Goal: Task Accomplishment & Management: Manage account settings

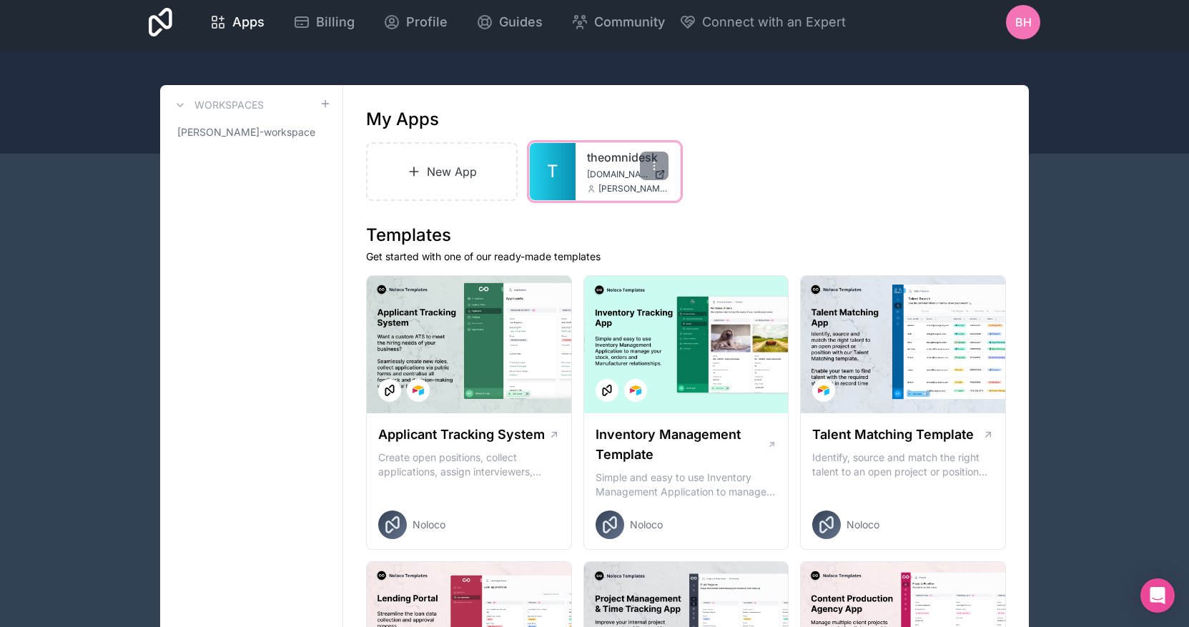
scroll to position [11, 0]
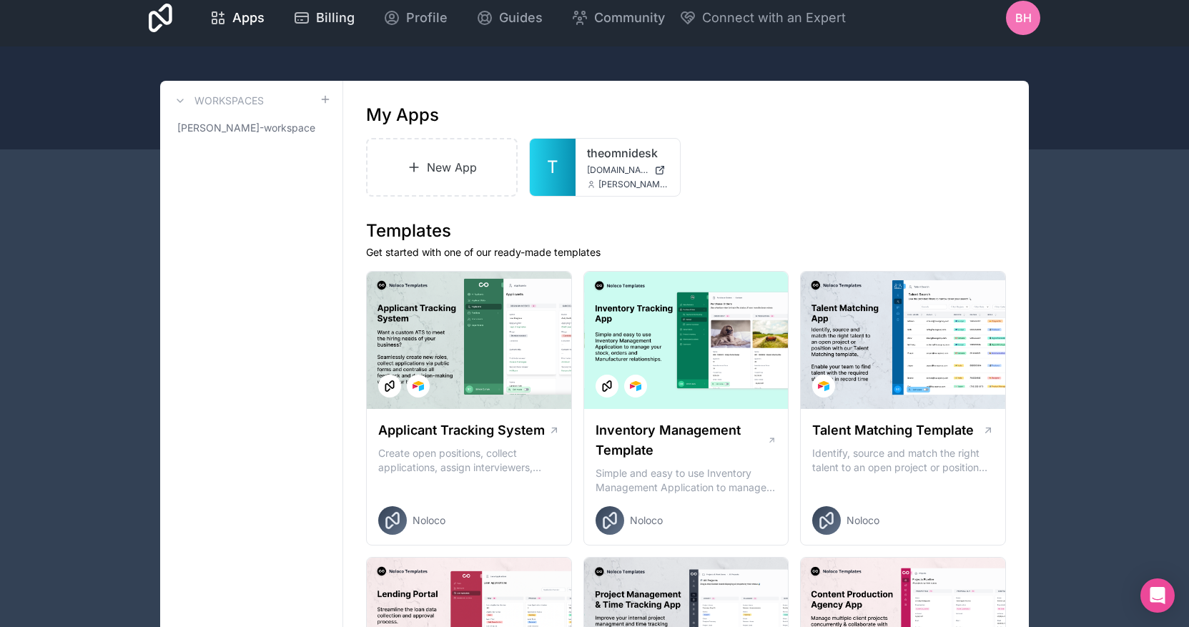
click at [325, 14] on span "Billing" at bounding box center [335, 18] width 39 height 20
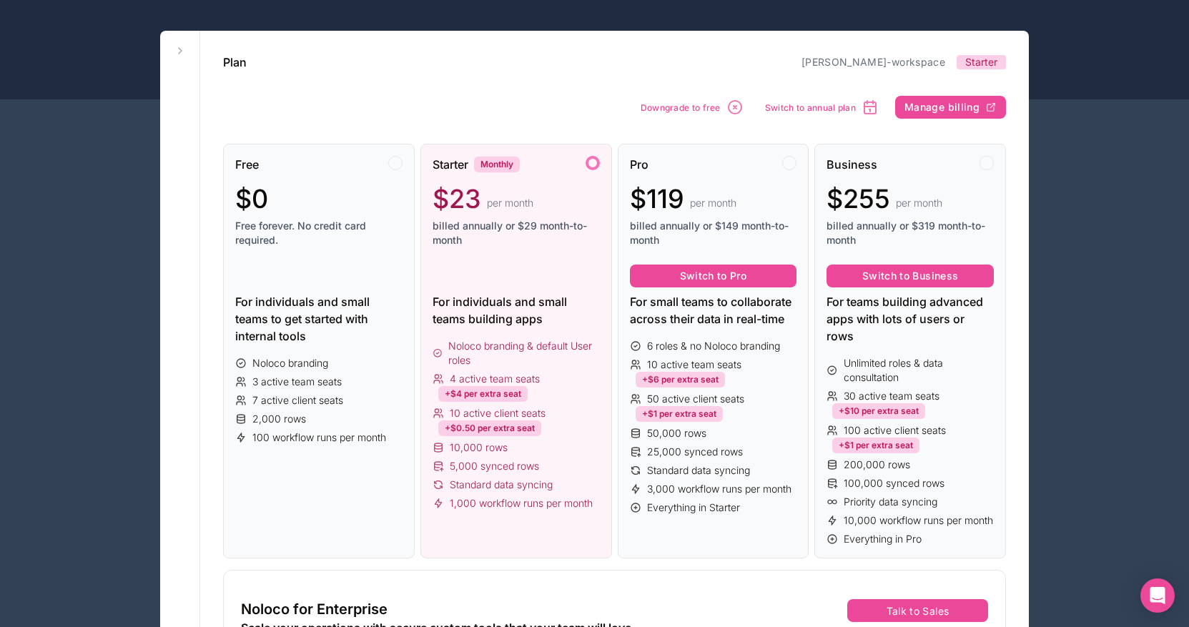
scroll to position [62, 0]
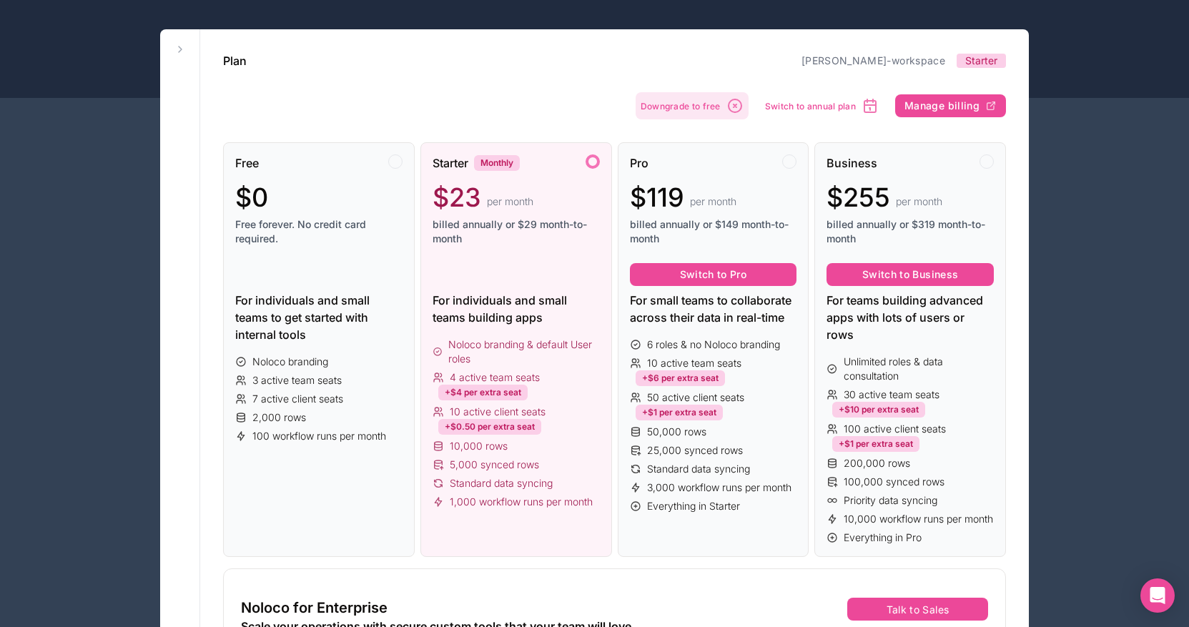
click at [714, 99] on button "Downgrade to free" at bounding box center [692, 105] width 113 height 27
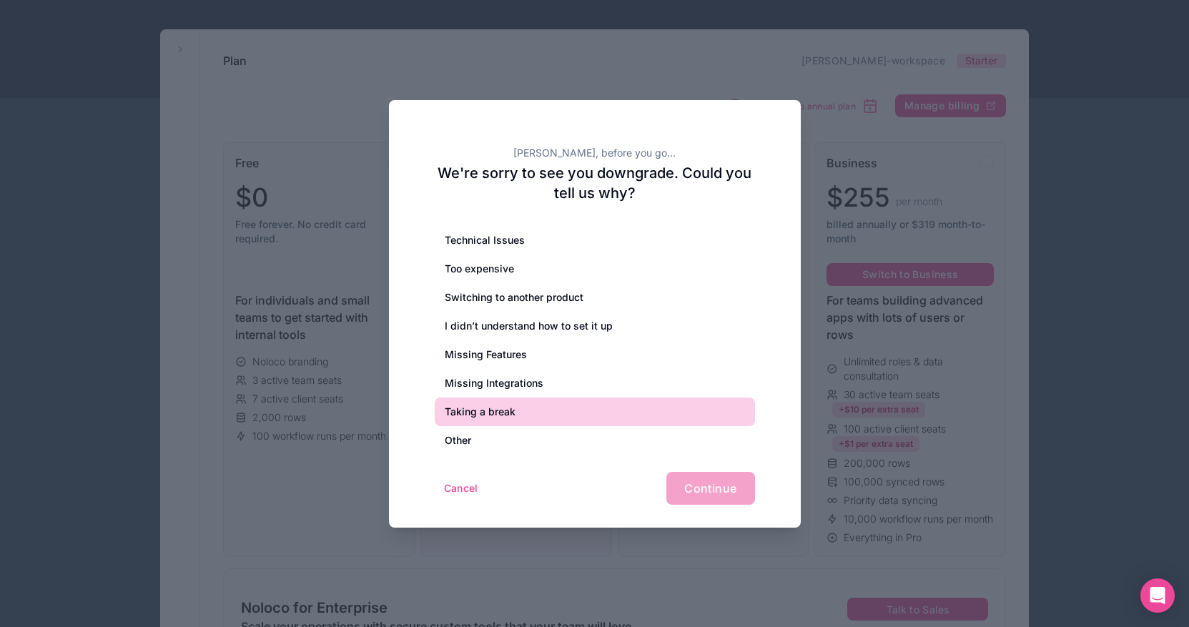
click at [549, 403] on div "Taking a break" at bounding box center [595, 412] width 320 height 29
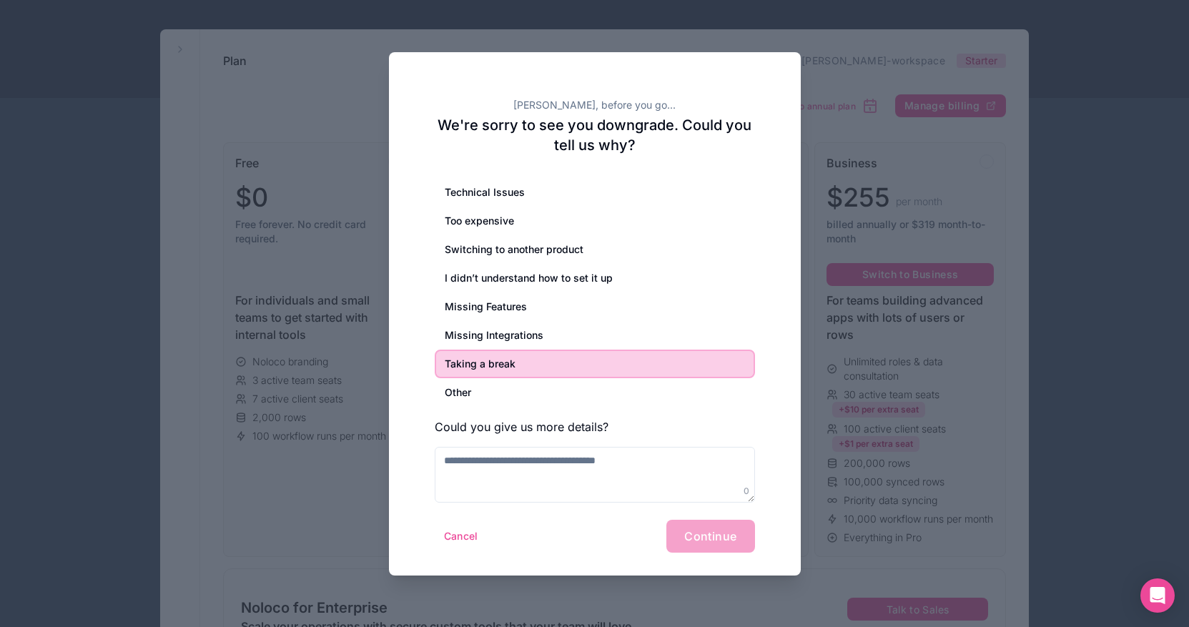
click at [694, 548] on div "Cancel Continue" at bounding box center [595, 536] width 320 height 33
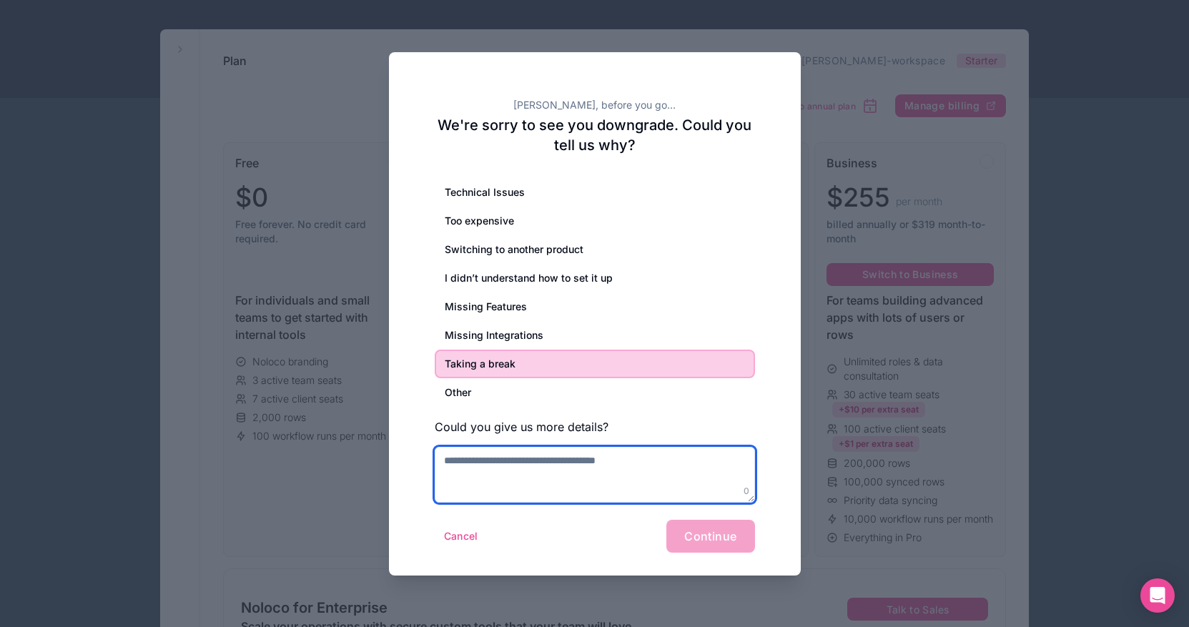
click at [574, 477] on textarea at bounding box center [595, 475] width 320 height 56
type textarea "**"
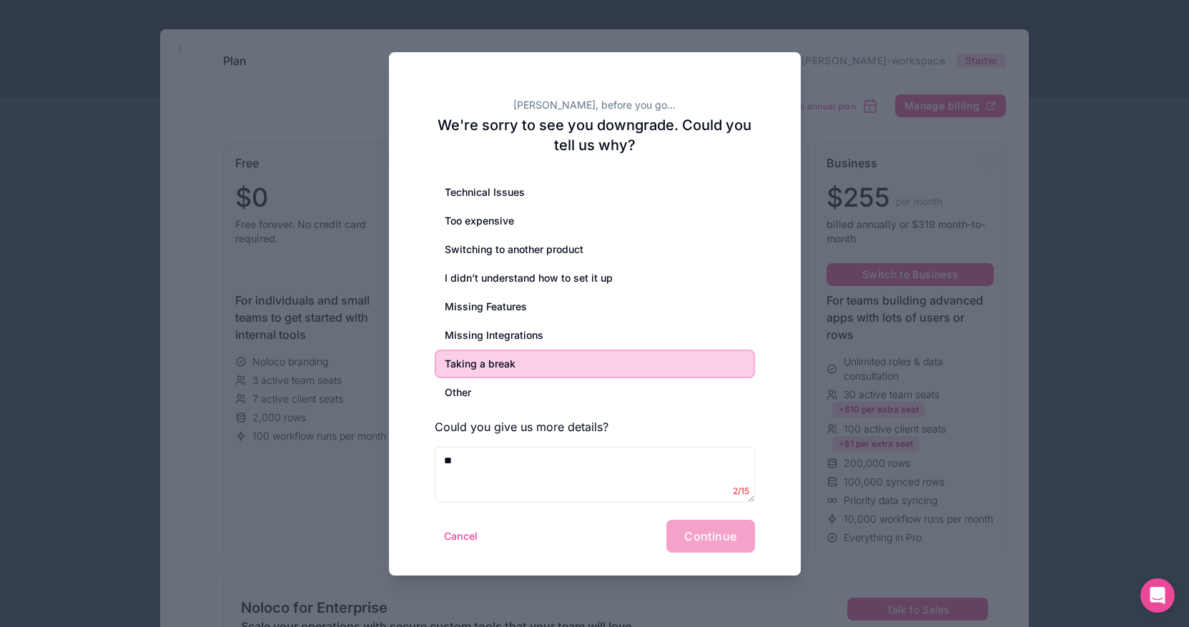
click at [715, 546] on div "Cancel Continue" at bounding box center [595, 536] width 320 height 33
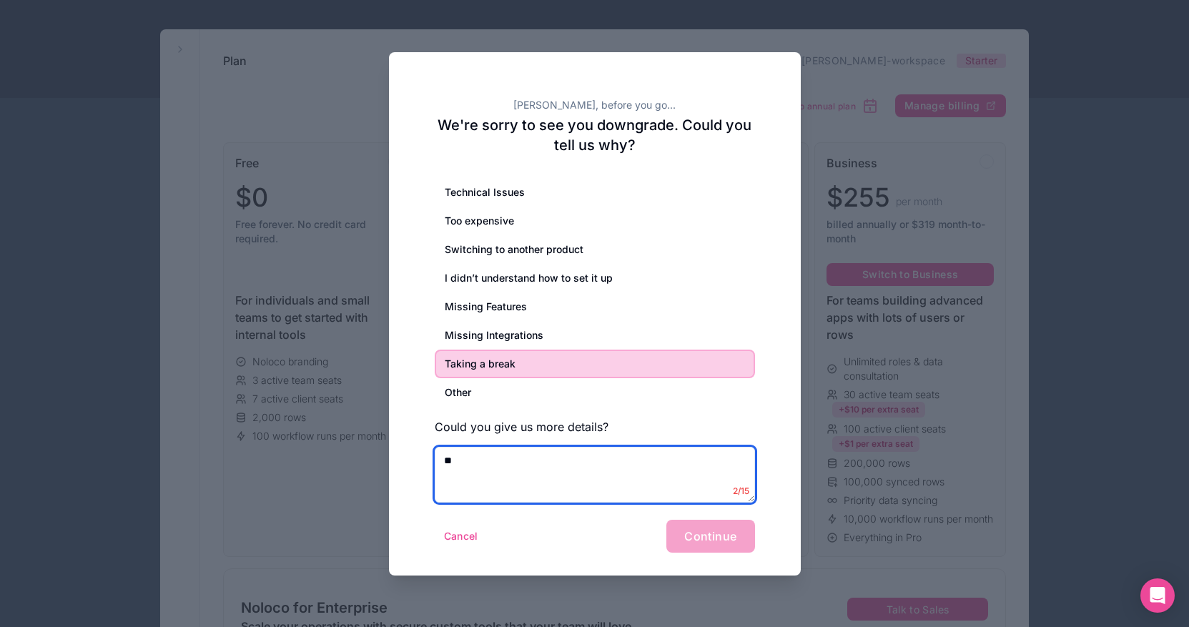
click at [601, 473] on textarea "**" at bounding box center [595, 475] width 320 height 56
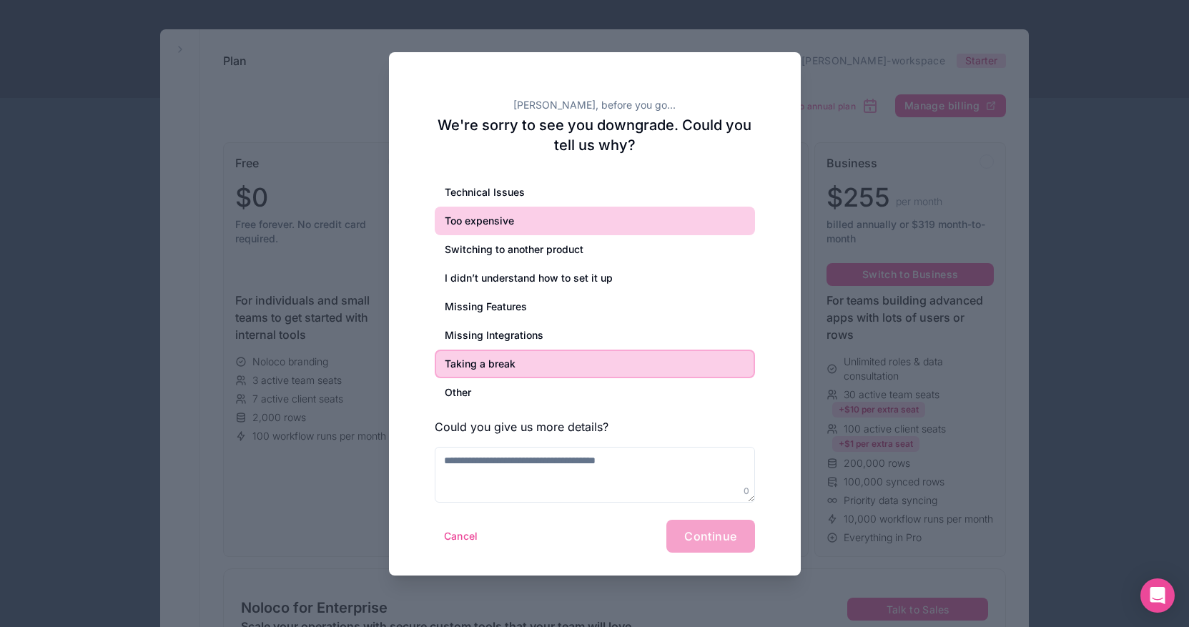
click at [486, 220] on div "Too expensive" at bounding box center [595, 221] width 320 height 29
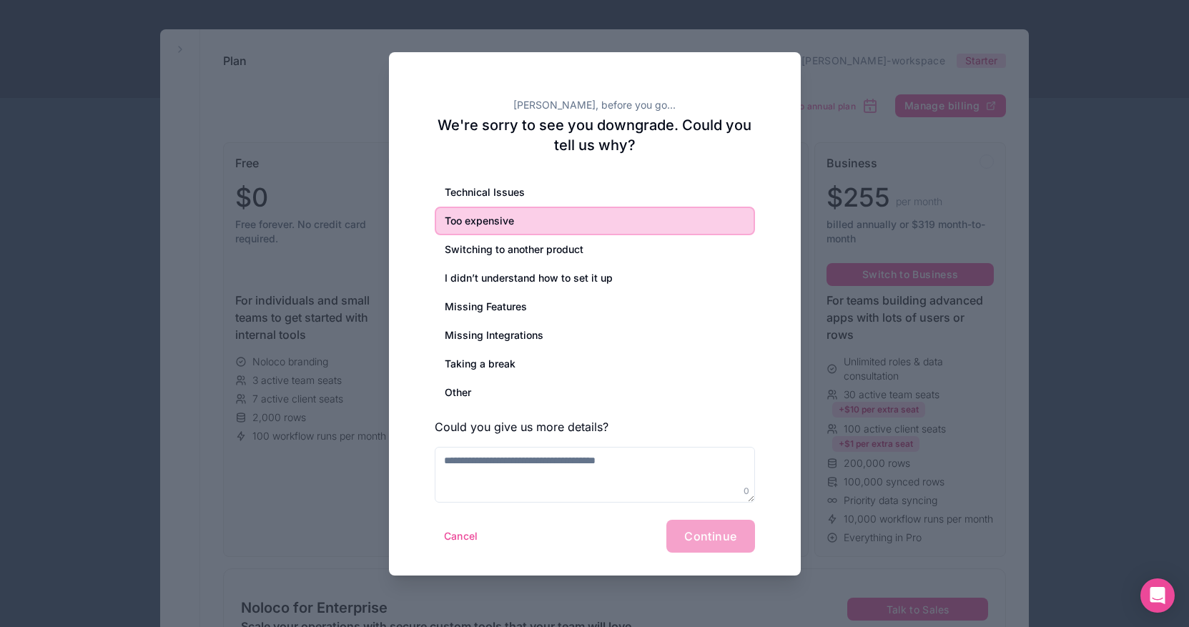
click at [707, 540] on div "Cancel Continue" at bounding box center [595, 536] width 320 height 33
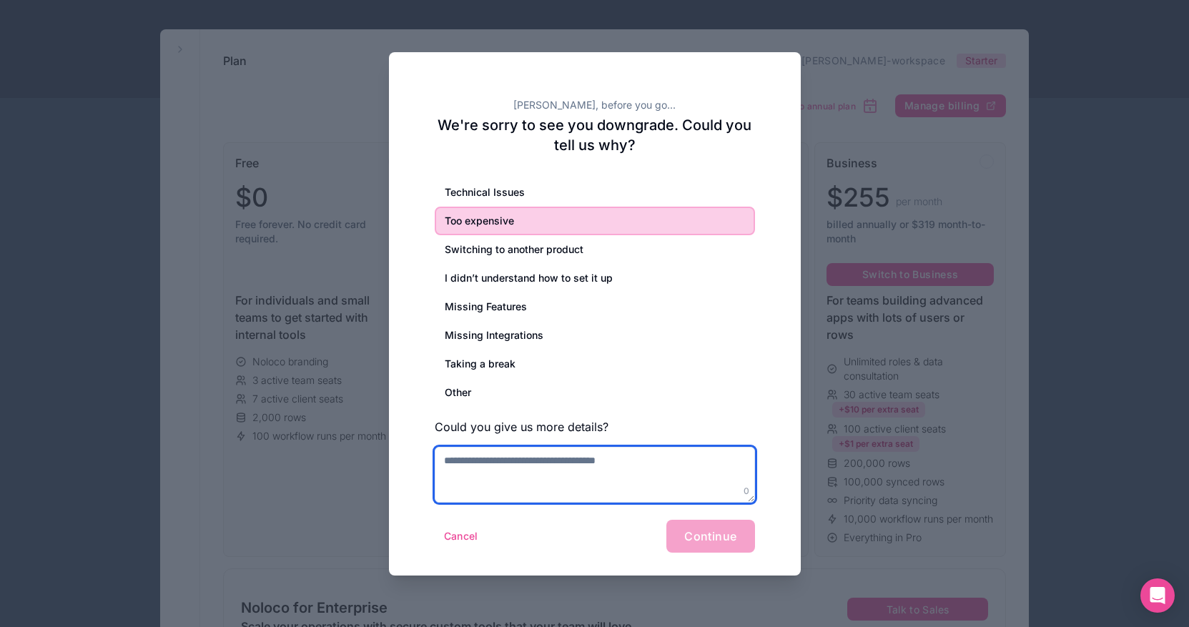
click at [642, 495] on textarea at bounding box center [595, 475] width 320 height 56
type textarea "**********"
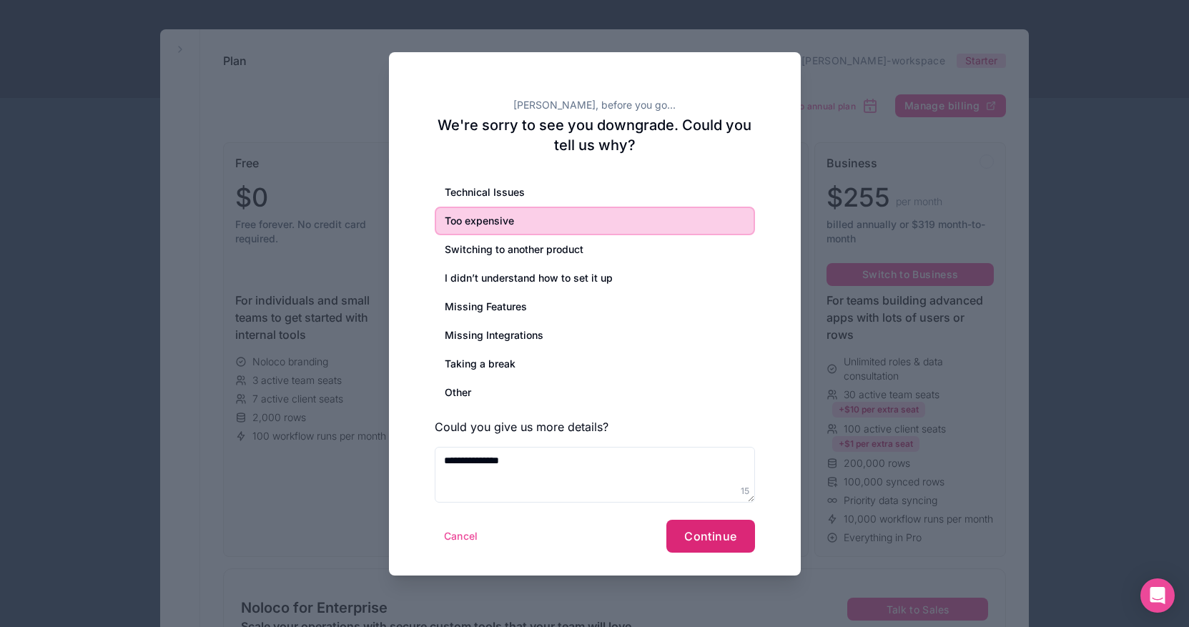
click at [699, 533] on span "Continue" at bounding box center [710, 536] width 52 height 14
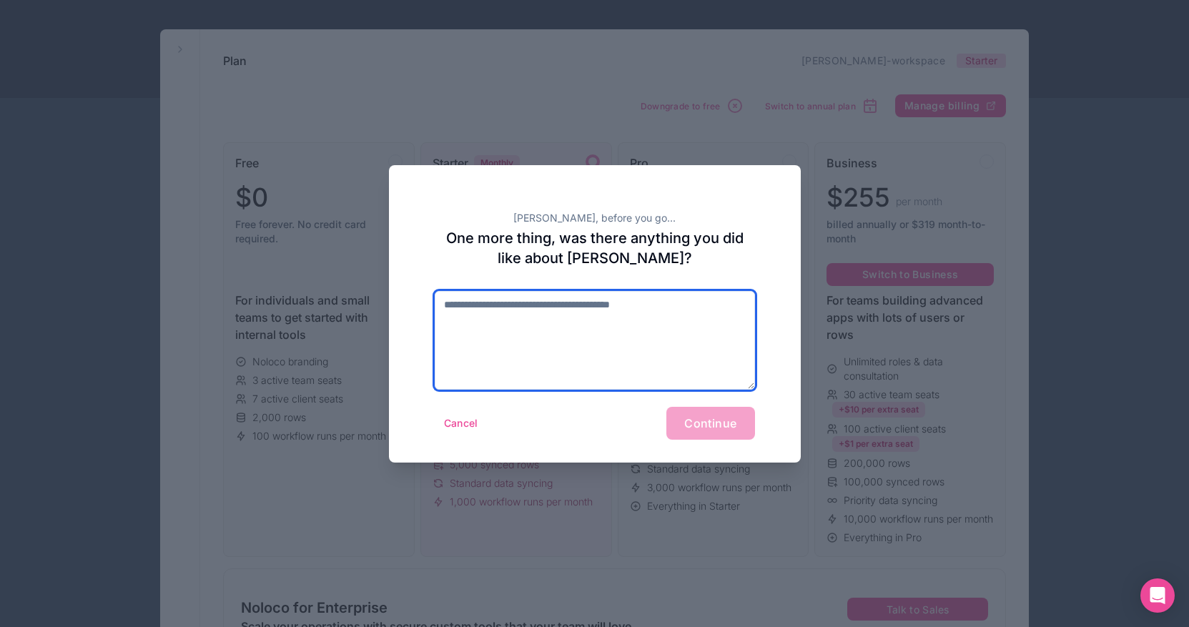
click at [596, 345] on textarea at bounding box center [595, 340] width 320 height 99
type textarea "**"
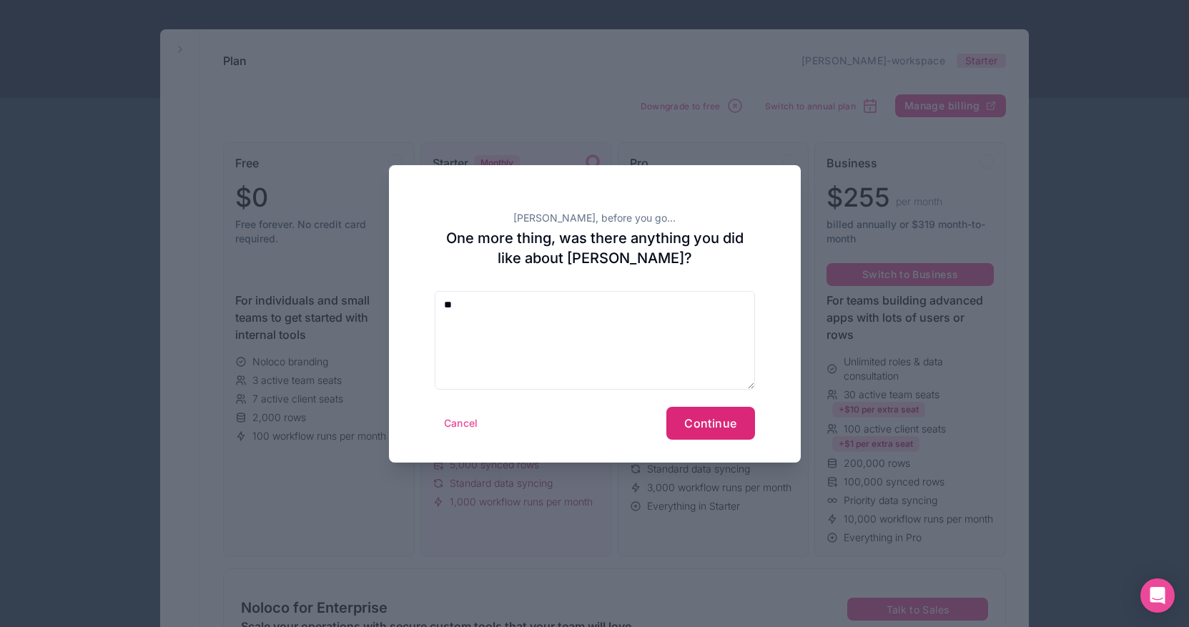
click at [709, 430] on button "Continue" at bounding box center [711, 423] width 88 height 33
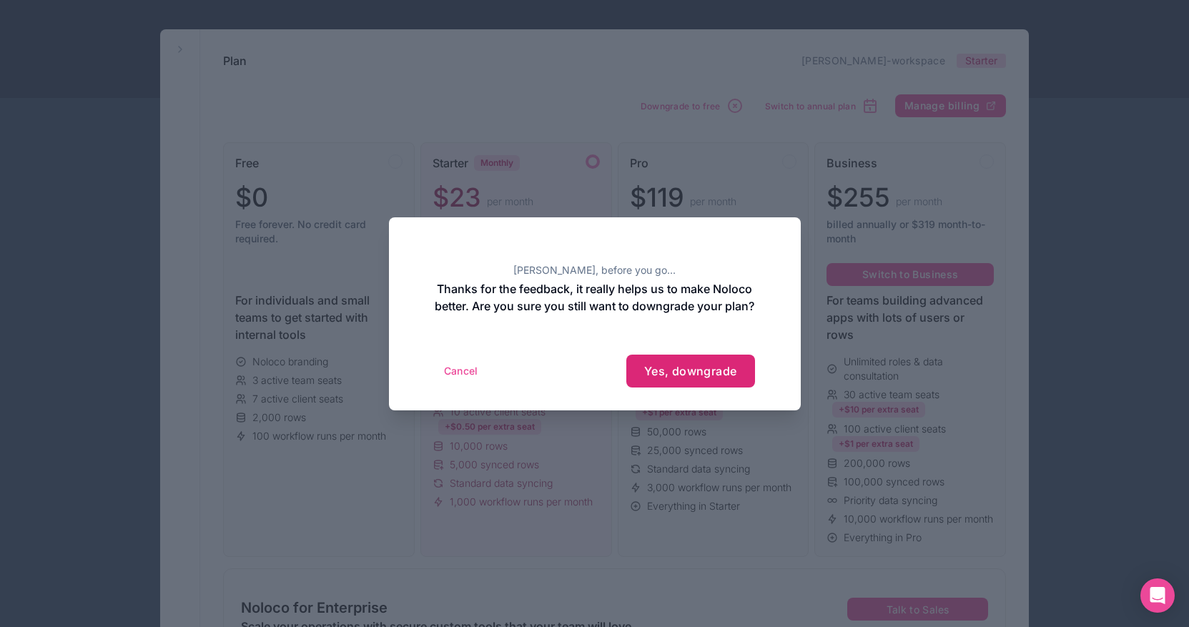
click at [679, 378] on span "Yes, downgrade" at bounding box center [690, 371] width 93 height 14
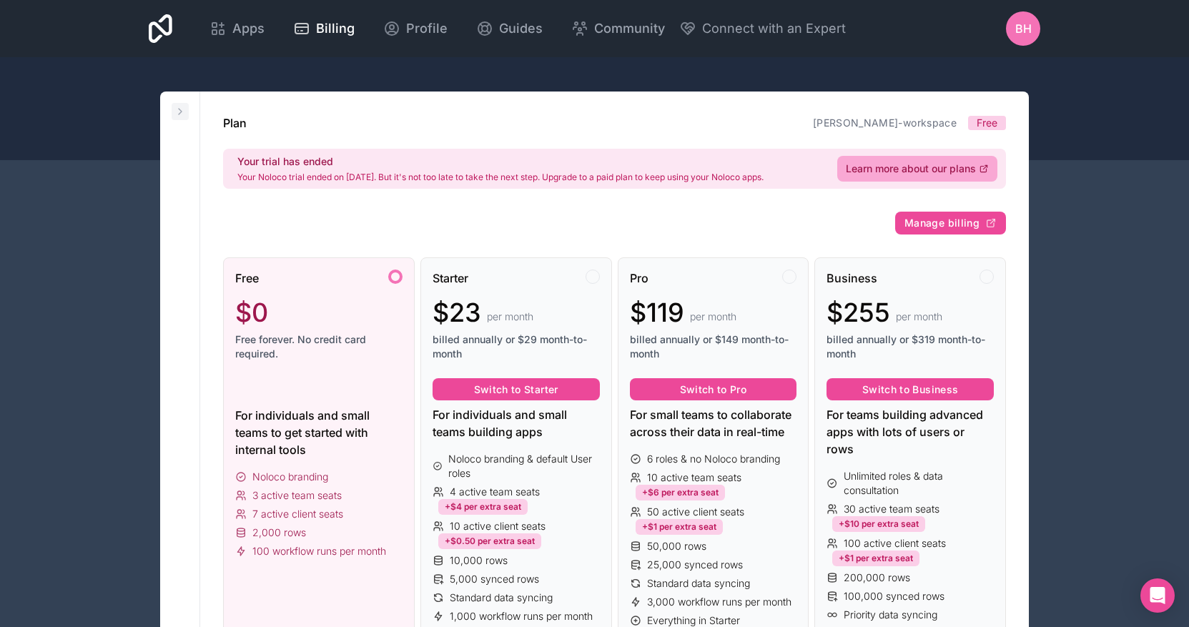
click at [183, 112] on icon at bounding box center [180, 111] width 11 height 11
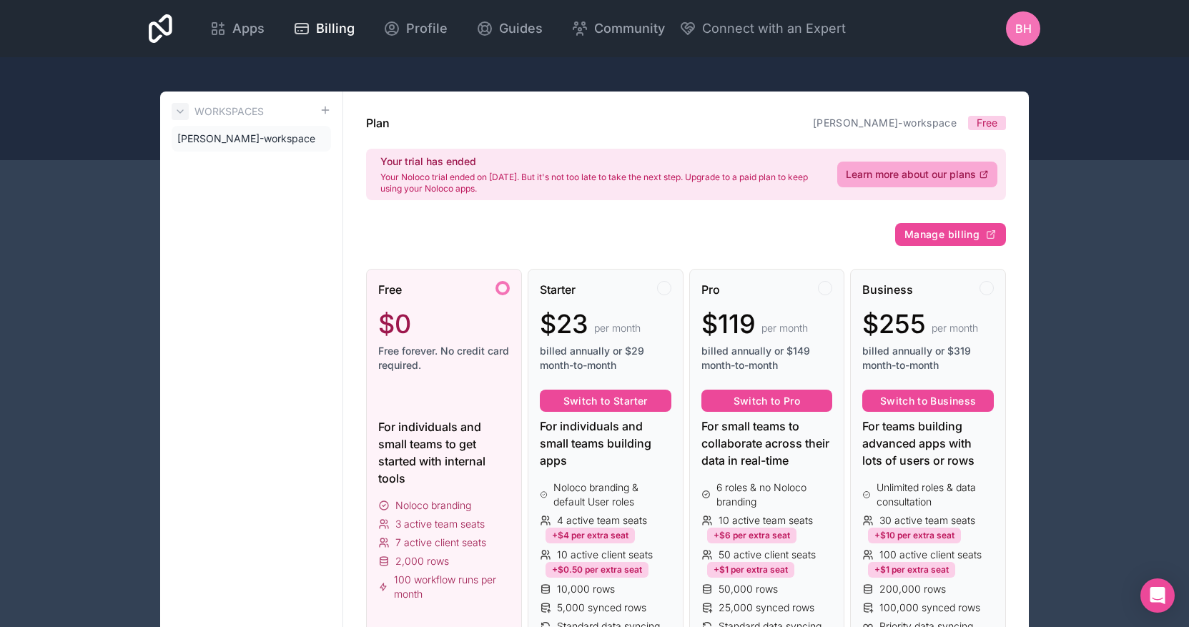
click at [182, 112] on icon at bounding box center [180, 111] width 11 height 11
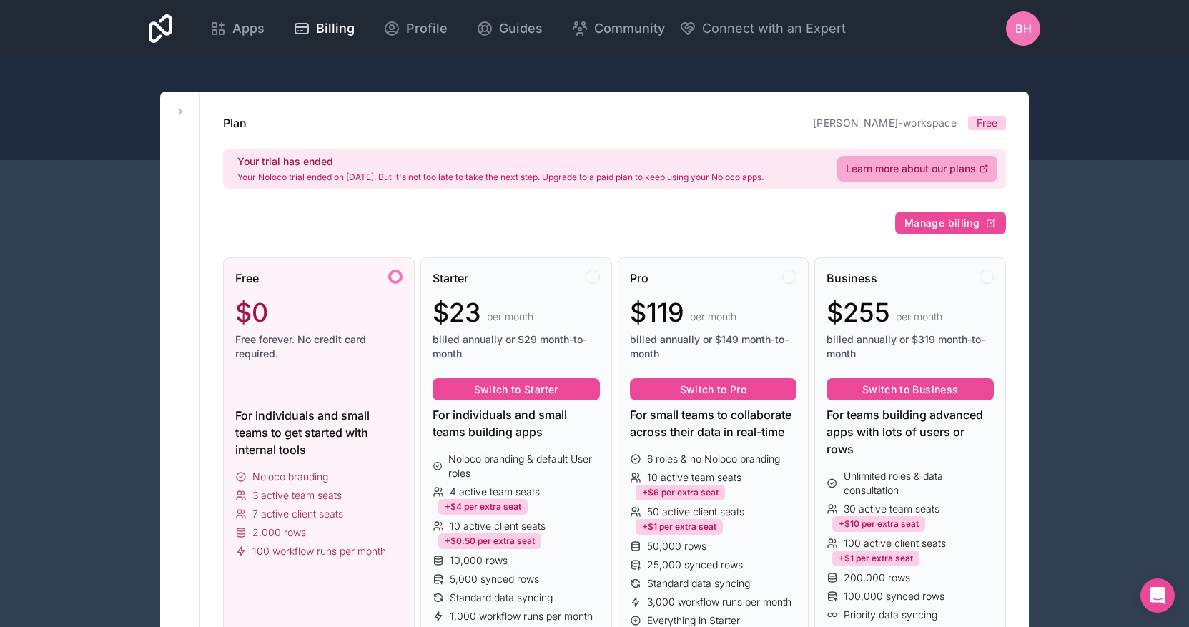
click at [1100, 112] on div at bounding box center [594, 108] width 1189 height 103
click at [1101, 124] on div at bounding box center [594, 108] width 1189 height 103
